Goal: Task Accomplishment & Management: Complete application form

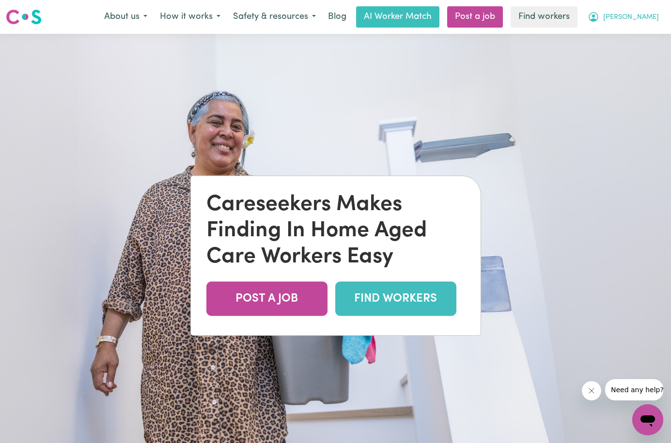
click at [651, 22] on span "[PERSON_NAME]" at bounding box center [631, 17] width 56 height 11
click at [613, 59] on link "Logout" at bounding box center [626, 56] width 77 height 18
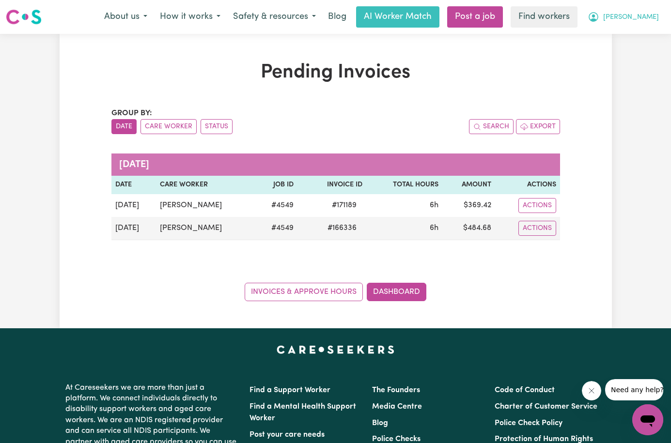
click at [643, 19] on span "[PERSON_NAME]" at bounding box center [631, 17] width 56 height 11
click at [606, 57] on link "Logout" at bounding box center [626, 56] width 77 height 18
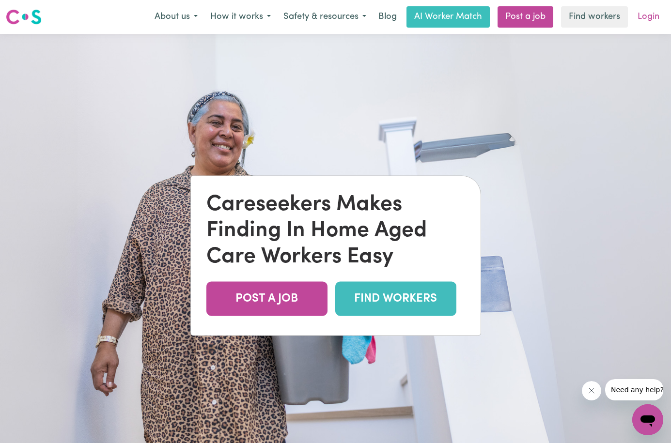
click at [656, 17] on link "Login" at bounding box center [648, 16] width 33 height 21
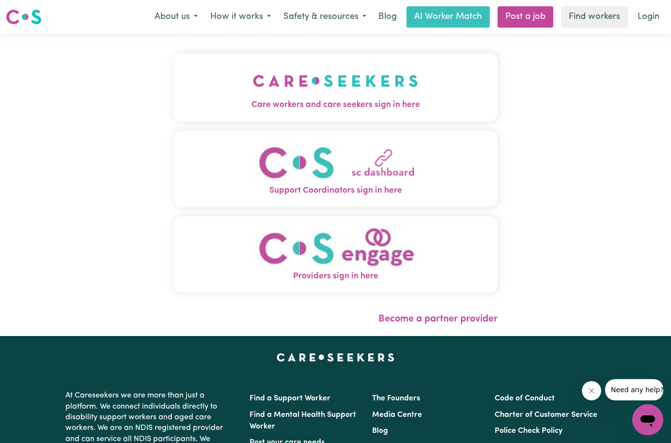
click at [360, 82] on img "Care workers and care seekers sign in here" at bounding box center [335, 81] width 165 height 36
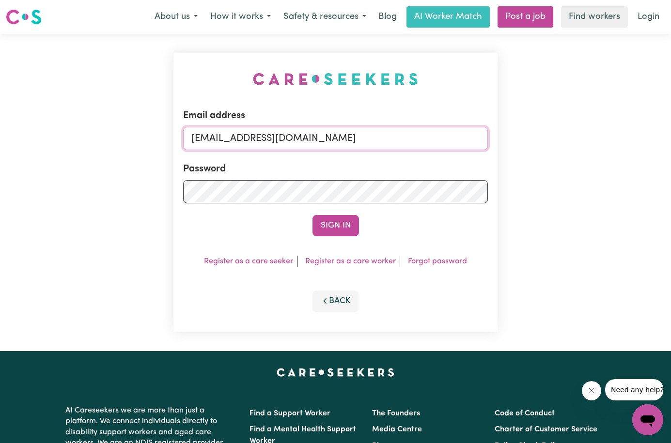
drag, startPoint x: 340, startPoint y: 141, endPoint x: 72, endPoint y: 126, distance: 268.4
click at [72, 127] on div "Email address donaldfw@hotmail.com Password Sign In Register as a care seeker R…" at bounding box center [335, 192] width 671 height 317
type input "jyoussef251@gmail.com"
click at [87, 170] on div "Email address jyoussef251@gmail.com Password Sign In Register as a care seeker …" at bounding box center [335, 192] width 671 height 317
click at [574, 170] on div "Email address jyoussef251@gmail.com Password Sign In Register as a care seeker …" at bounding box center [335, 192] width 671 height 317
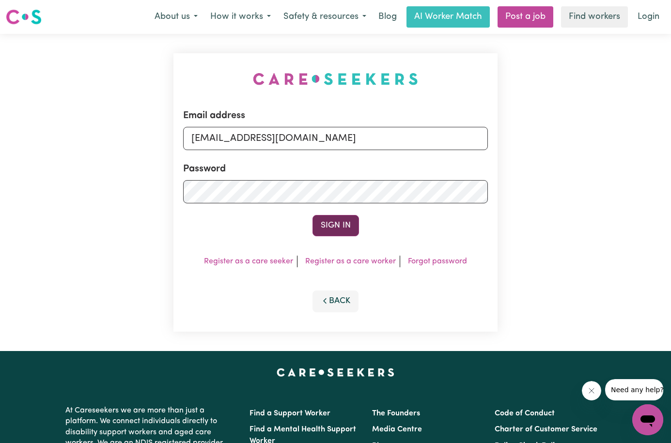
click at [332, 225] on button "Sign In" at bounding box center [336, 225] width 47 height 21
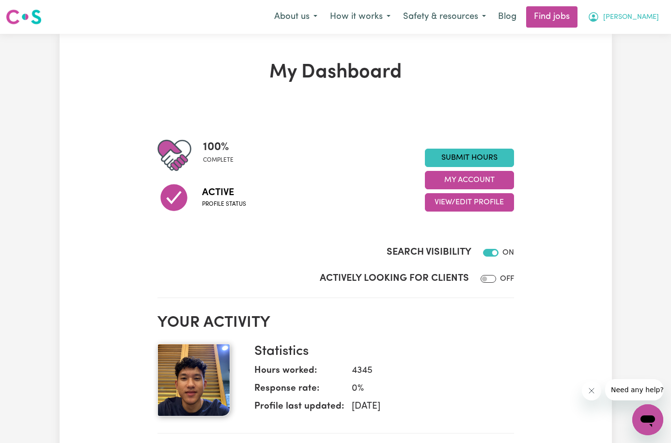
click at [649, 16] on span "Youssef" at bounding box center [631, 17] width 56 height 11
click at [617, 39] on link "My Account" at bounding box center [626, 38] width 77 height 18
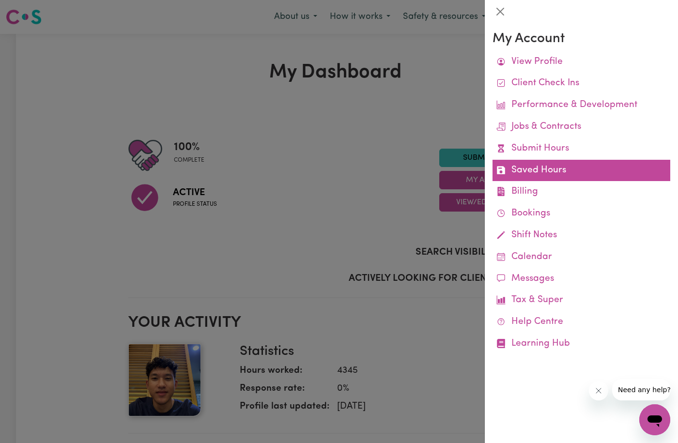
click at [568, 165] on link "Saved Hours" at bounding box center [582, 171] width 178 height 22
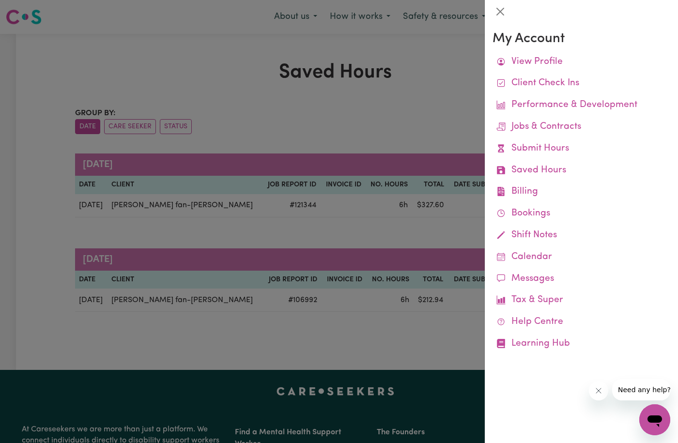
click at [323, 234] on div at bounding box center [339, 221] width 678 height 443
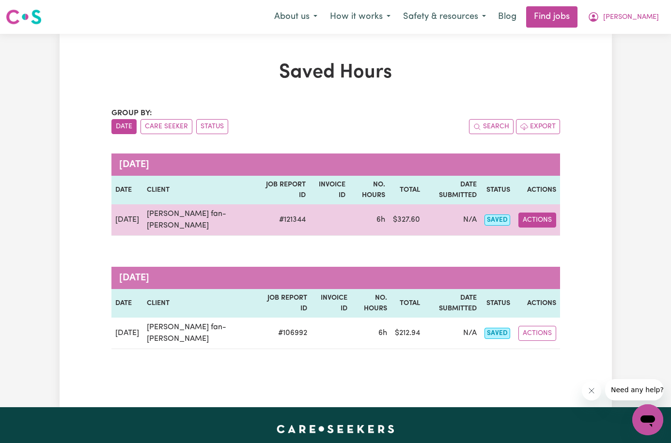
click at [556, 213] on button "Actions" at bounding box center [537, 220] width 38 height 15
click at [590, 233] on link "View Job Report" at bounding box center [570, 242] width 83 height 19
select select "pm"
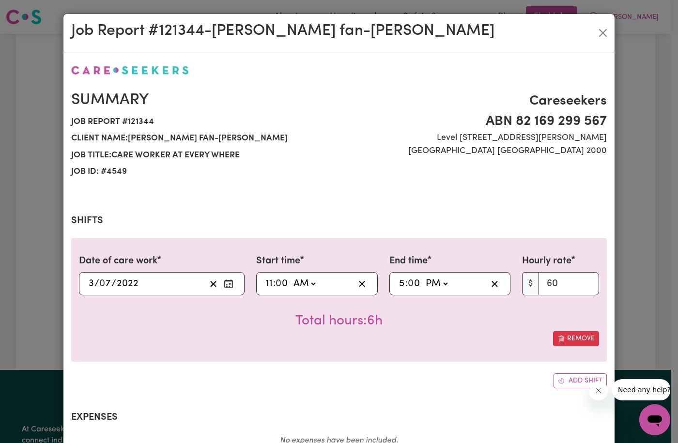
select select "57.17-Weekday"
click at [600, 34] on button "Close" at bounding box center [604, 33] width 16 height 16
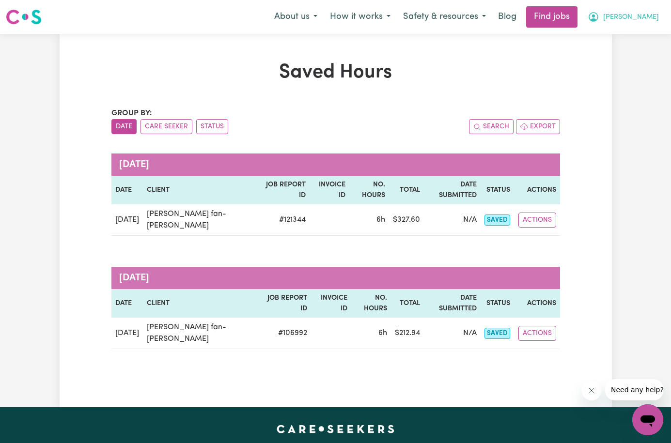
click at [653, 20] on span "Youssef" at bounding box center [631, 17] width 56 height 11
click at [625, 56] on link "My Dashboard" at bounding box center [626, 56] width 77 height 18
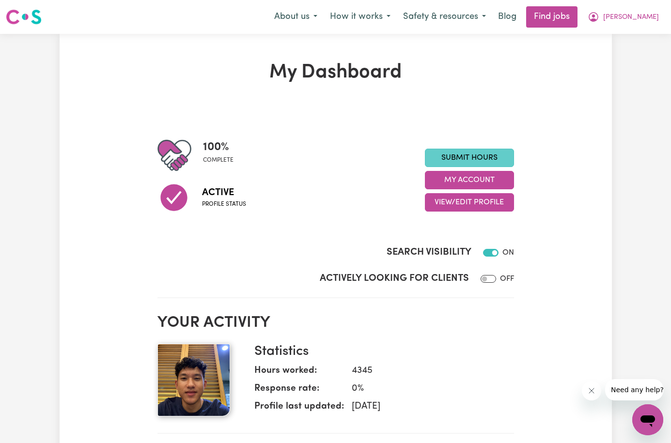
click at [497, 157] on link "Submit Hours" at bounding box center [469, 158] width 89 height 18
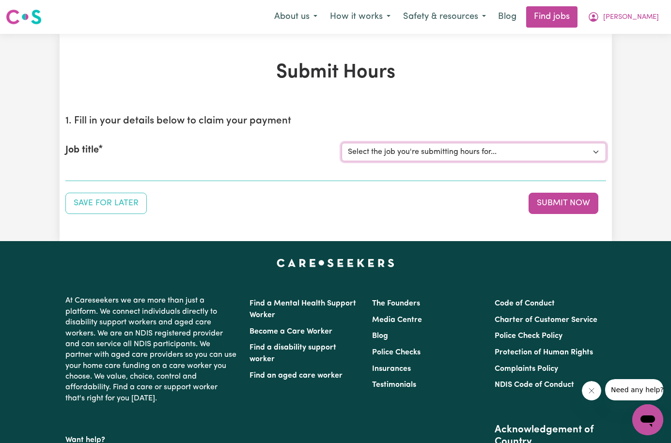
click at [356, 157] on select "Select the job you're submitting hours for... [matthew fan-ward] care worker at…" at bounding box center [474, 152] width 265 height 18
select select "4549"
click at [342, 143] on select "Select the job you're submitting hours for... [matthew fan-ward] care worker at…" at bounding box center [474, 152] width 265 height 18
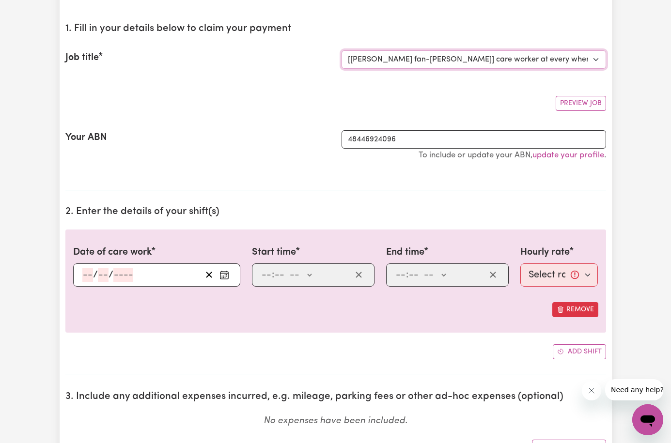
scroll to position [97, 0]
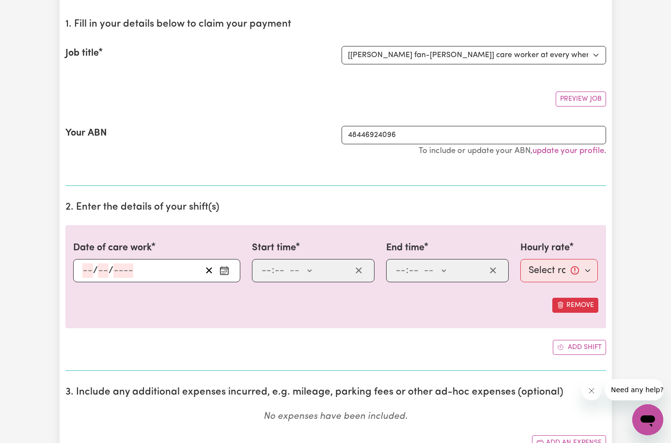
click at [114, 265] on div "/ /" at bounding box center [141, 271] width 120 height 15
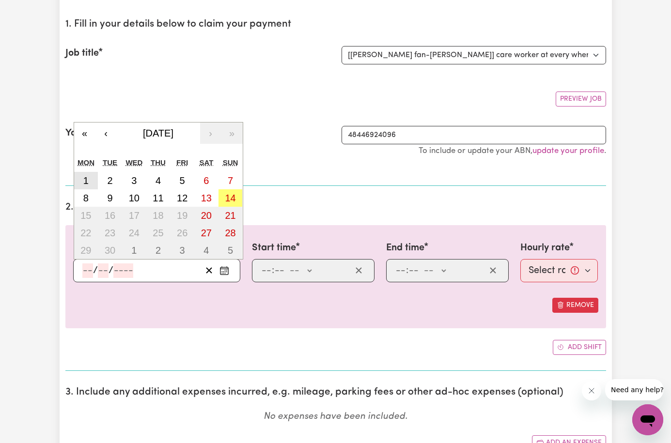
click at [83, 184] on abbr "1" at bounding box center [85, 180] width 5 height 11
type input "2025-09-01"
type input "1"
type input "9"
type input "2025"
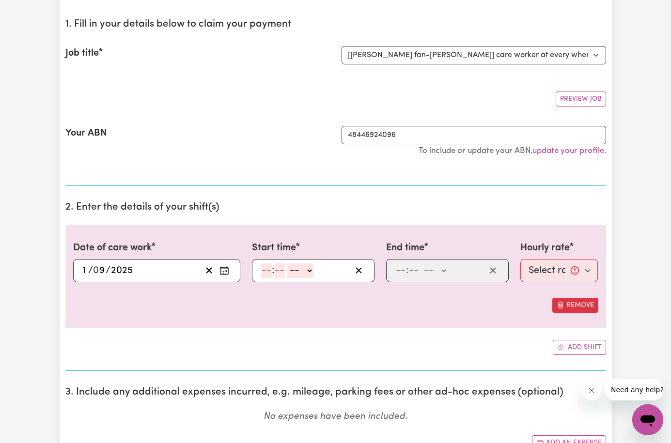
click at [317, 270] on div ": -- AM PM" at bounding box center [305, 271] width 91 height 15
type input "8"
type input "0"
click at [291, 276] on select "-- AM PM" at bounding box center [299, 271] width 26 height 15
select select "am"
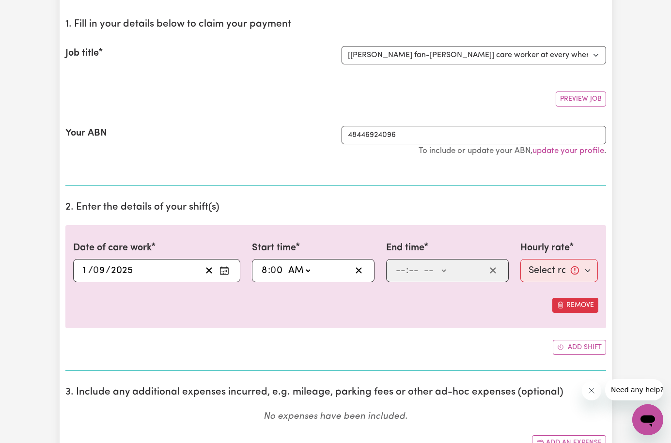
click at [286, 264] on select "-- AM PM" at bounding box center [299, 271] width 26 height 15
type input "08:00"
click at [406, 273] on input "number" at bounding box center [400, 271] width 11 height 15
type input "2"
type input "00"
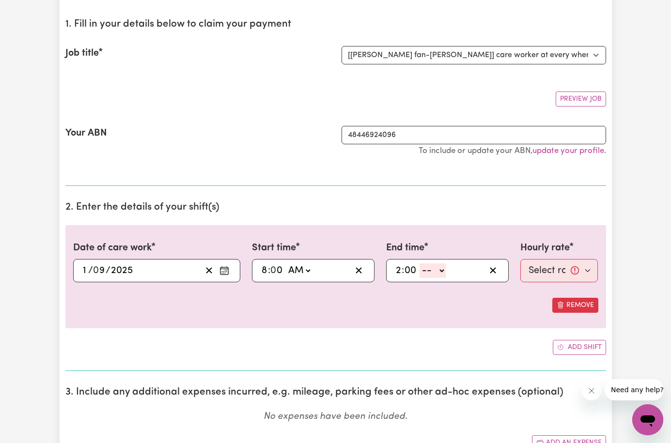
click at [446, 275] on select "-- AM PM" at bounding box center [433, 271] width 26 height 15
select select "pm"
click at [427, 264] on select "-- AM PM" at bounding box center [433, 271] width 26 height 15
type input "14:00"
type input "0"
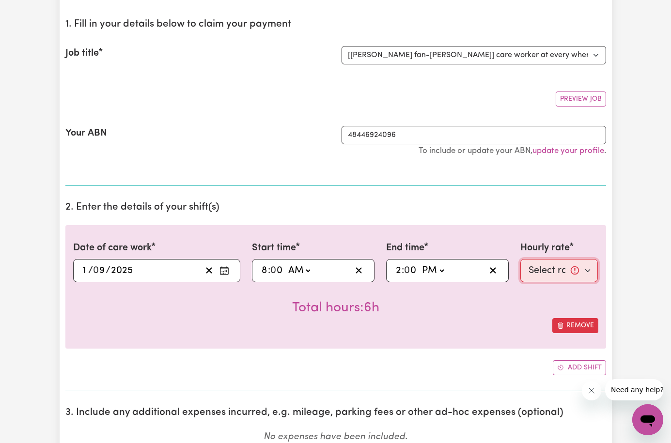
click at [598, 274] on select "Select rate... $57.17 (Weekday) $67.57 (Saturday) $77.96 (Sunday) $77.96 (Publi…" at bounding box center [559, 270] width 78 height 23
click at [574, 268] on select "Select rate... $57.17 (Weekday) $67.57 (Saturday) $77.96 (Sunday) $77.96 (Publi…" at bounding box center [559, 270] width 78 height 23
click at [573, 271] on select "Select rate... $57.17 (Weekday) $67.57 (Saturday) $77.96 (Sunday) $77.96 (Publi…" at bounding box center [559, 270] width 78 height 23
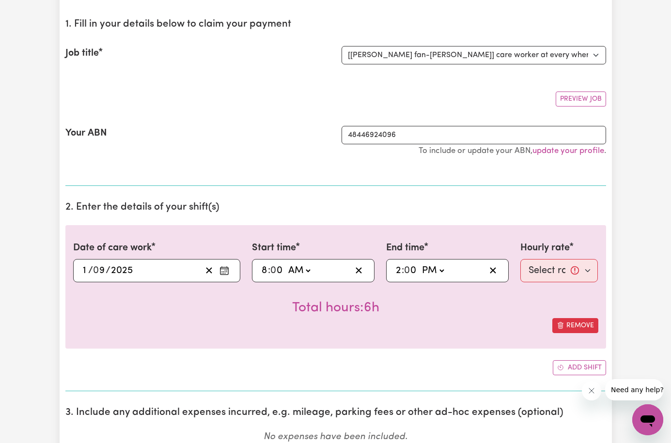
click at [412, 367] on div "Add shift" at bounding box center [335, 368] width 541 height 15
click at [438, 272] on select "AM PM" at bounding box center [433, 271] width 26 height 15
click at [206, 269] on line "Clear date" at bounding box center [208, 270] width 5 height 5
select select
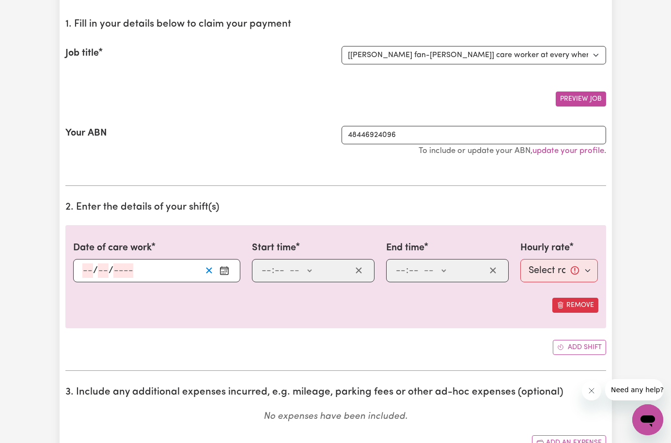
scroll to position [0, 0]
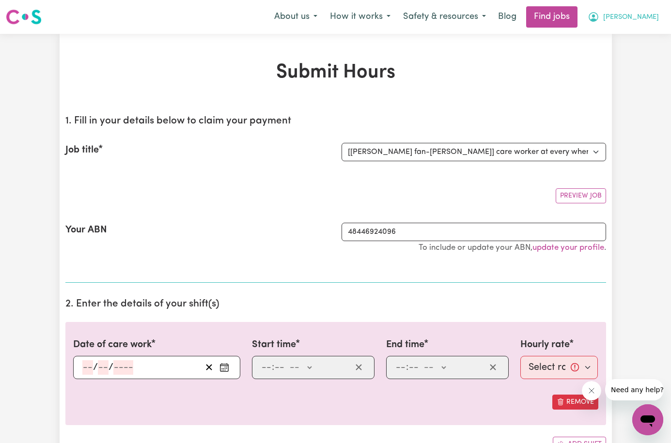
click at [644, 18] on span "Youssef" at bounding box center [631, 17] width 56 height 11
click at [615, 74] on link "Logout" at bounding box center [626, 74] width 77 height 18
